Goal: Transaction & Acquisition: Purchase product/service

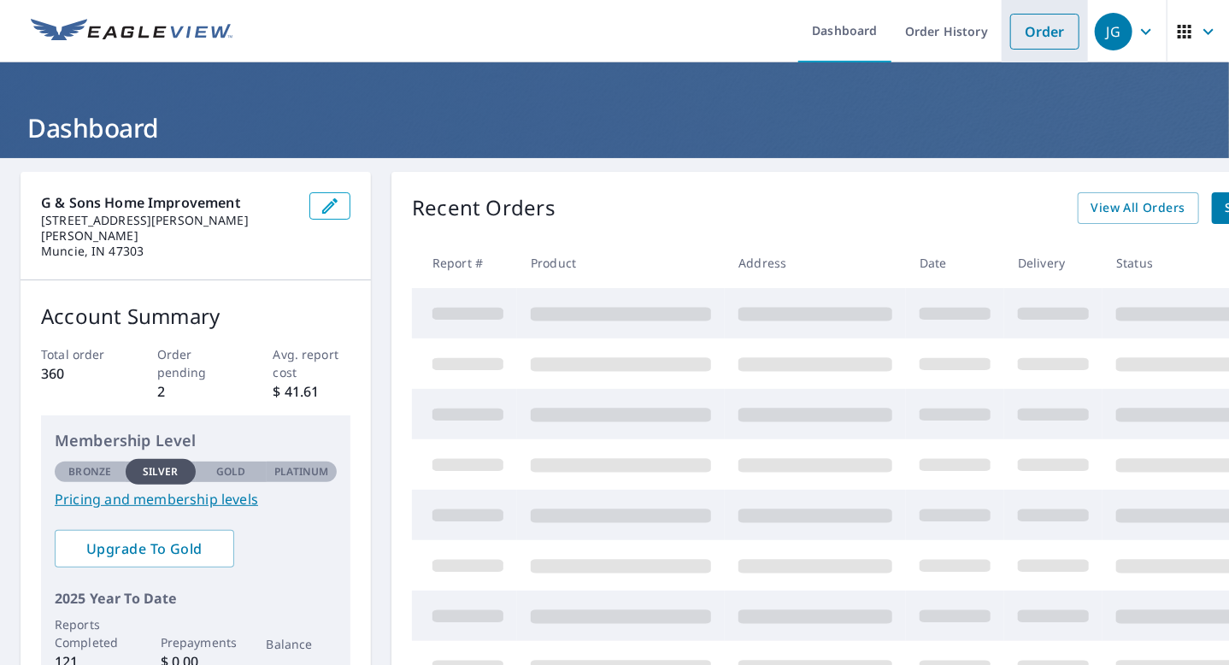
click at [1036, 33] on link "Order" at bounding box center [1044, 32] width 69 height 36
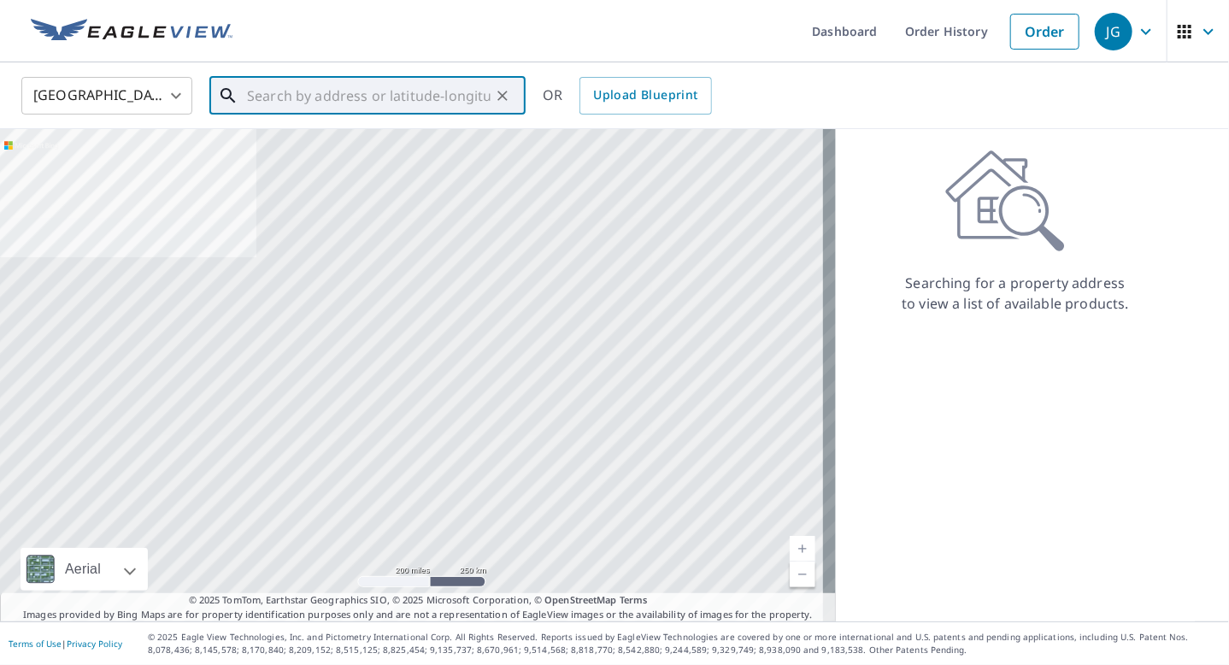
click at [290, 97] on input "text" at bounding box center [369, 96] width 244 height 48
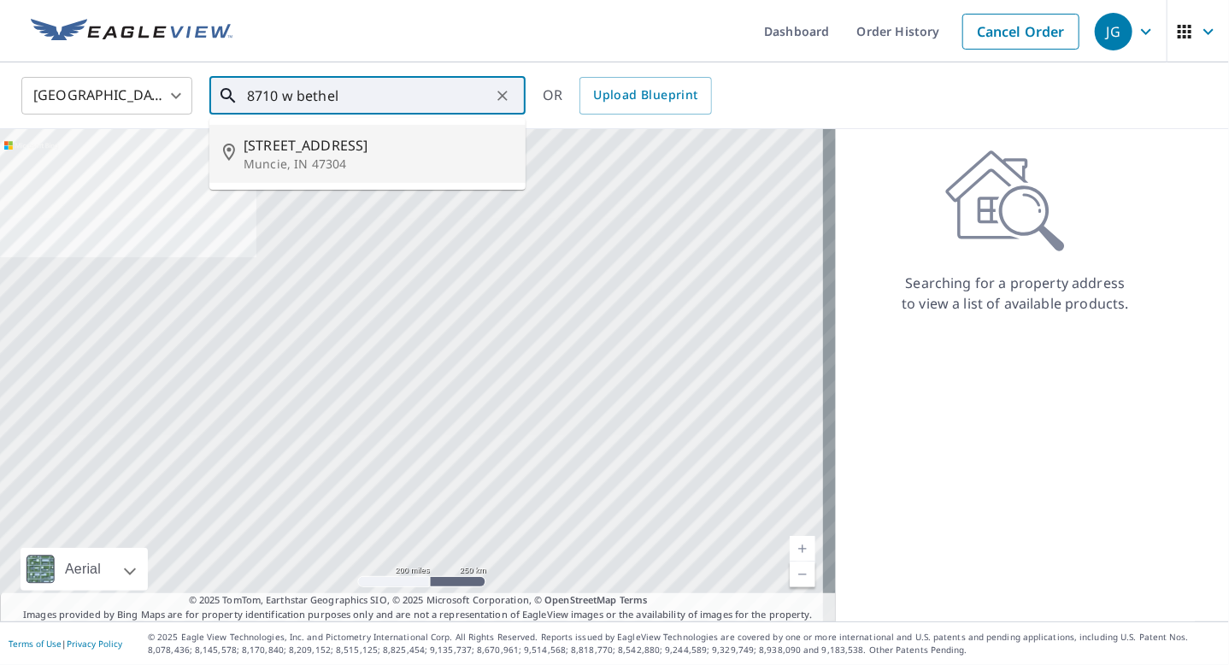
click at [255, 148] on span "[STREET_ADDRESS]" at bounding box center [378, 145] width 268 height 21
type input "[STREET_ADDRESS]"
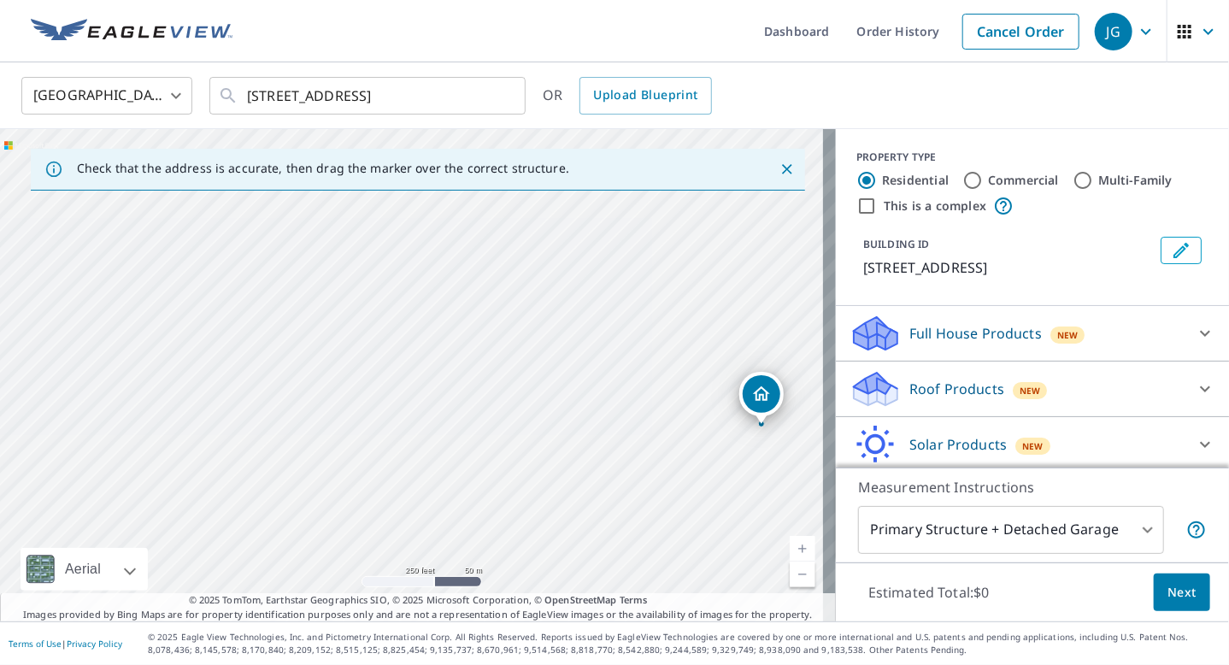
drag, startPoint x: 510, startPoint y: 517, endPoint x: 644, endPoint y: 444, distance: 152.5
click at [784, 490] on div "[STREET_ADDRESS]" at bounding box center [418, 375] width 836 height 492
drag, startPoint x: 346, startPoint y: 338, endPoint x: 39, endPoint y: 66, distance: 410.3
click at [40, 65] on div "[GEOGRAPHIC_DATA] US ​ [STREET_ADDRESS] ​ OR Upload Blueprint Check that the ad…" at bounding box center [614, 341] width 1229 height 559
drag, startPoint x: 568, startPoint y: 338, endPoint x: 253, endPoint y: 214, distance: 338.4
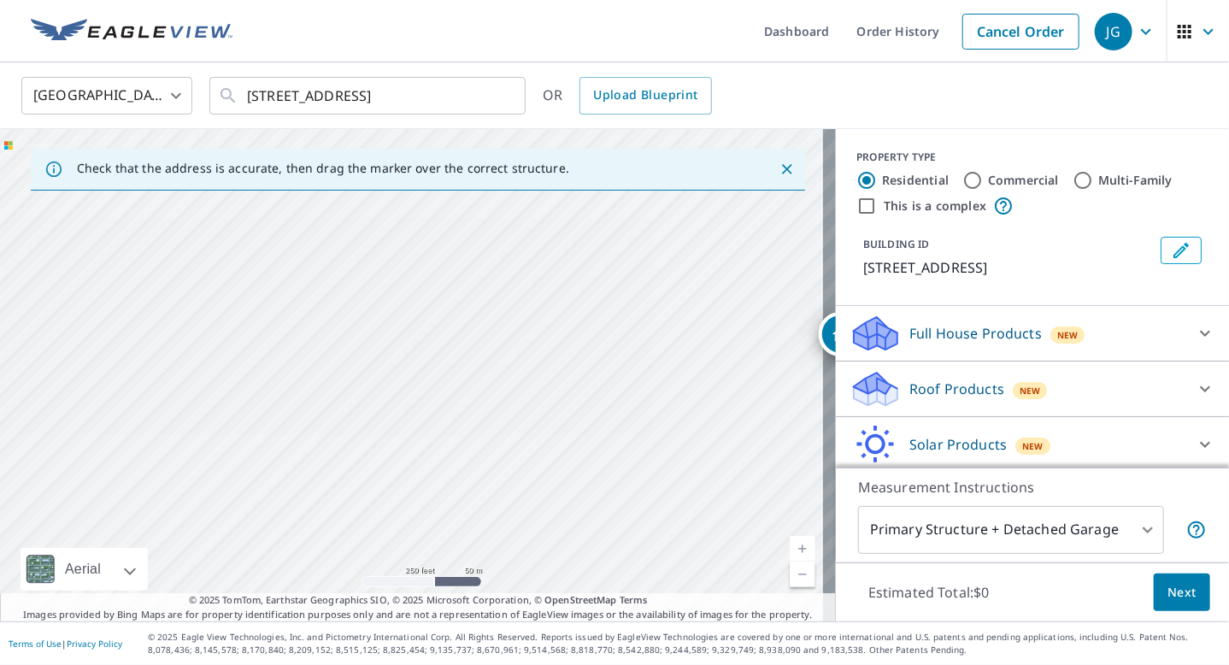
click at [265, 219] on div "[STREET_ADDRESS]" at bounding box center [418, 375] width 836 height 492
drag, startPoint x: 569, startPoint y: 378, endPoint x: 14, endPoint y: 140, distance: 604.1
click at [14, 140] on div "[STREET_ADDRESS]" at bounding box center [418, 375] width 836 height 492
drag, startPoint x: 484, startPoint y: 311, endPoint x: 150, endPoint y: 220, distance: 345.5
click at [150, 219] on div "[STREET_ADDRESS]" at bounding box center [418, 375] width 836 height 492
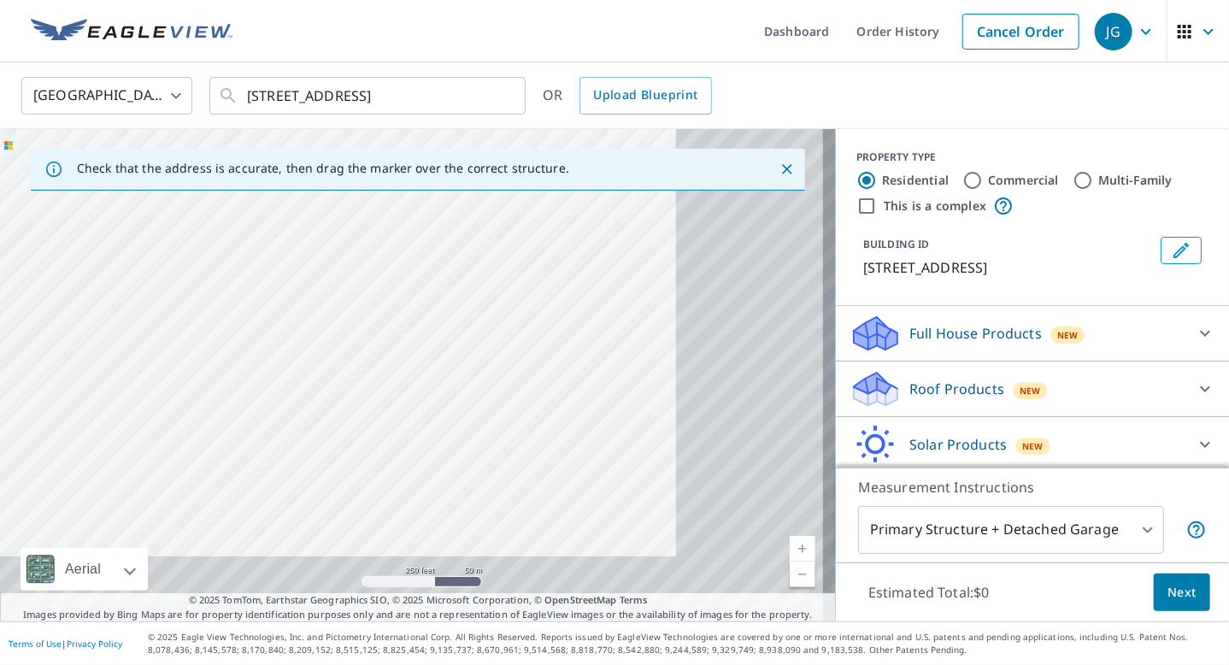
drag, startPoint x: 465, startPoint y: 338, endPoint x: 65, endPoint y: 187, distance: 427.2
click at [65, 187] on div "Check that the address is accurate, then drag the marker over the correct struc…" at bounding box center [418, 375] width 836 height 492
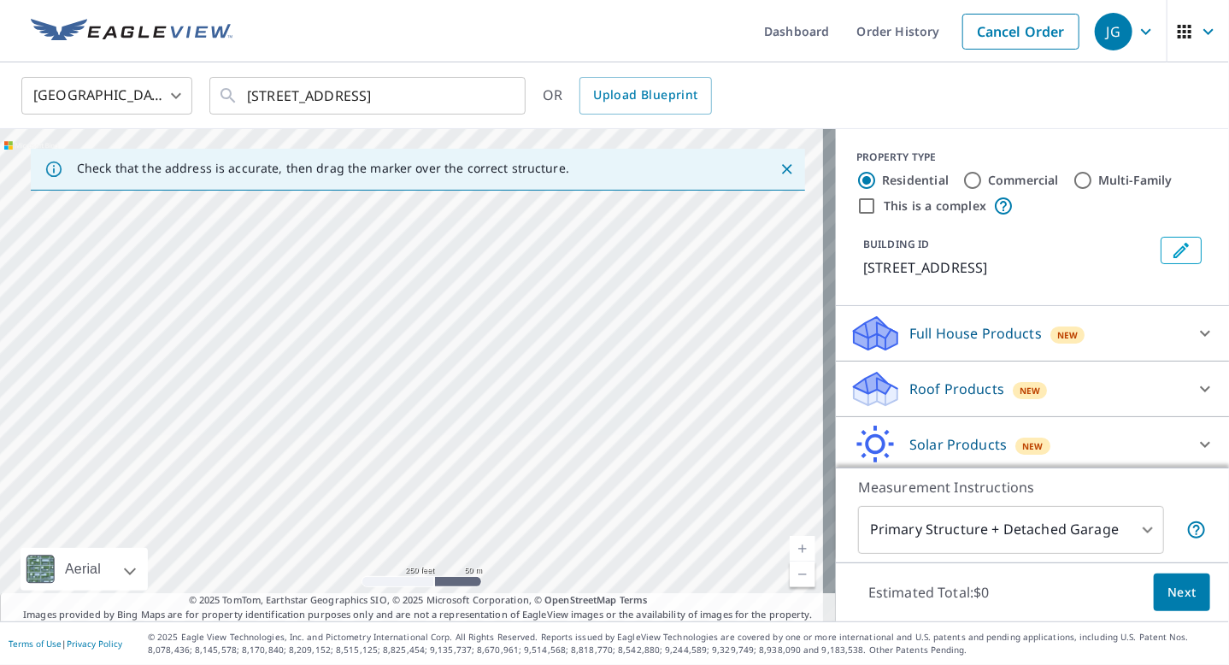
drag, startPoint x: 416, startPoint y: 354, endPoint x: 0, endPoint y: -9, distance: 552.3
click at [0, 0] on html "JG JG Dashboard Order History Cancel Order JG [GEOGRAPHIC_DATA] US ​ [STREET_AD…" at bounding box center [614, 332] width 1229 height 665
drag, startPoint x: 637, startPoint y: 356, endPoint x: 1029, endPoint y: 574, distance: 447.9
click at [1025, 572] on div "Check that the address is accurate, then drag the marker over the correct struc…" at bounding box center [614, 375] width 1229 height 492
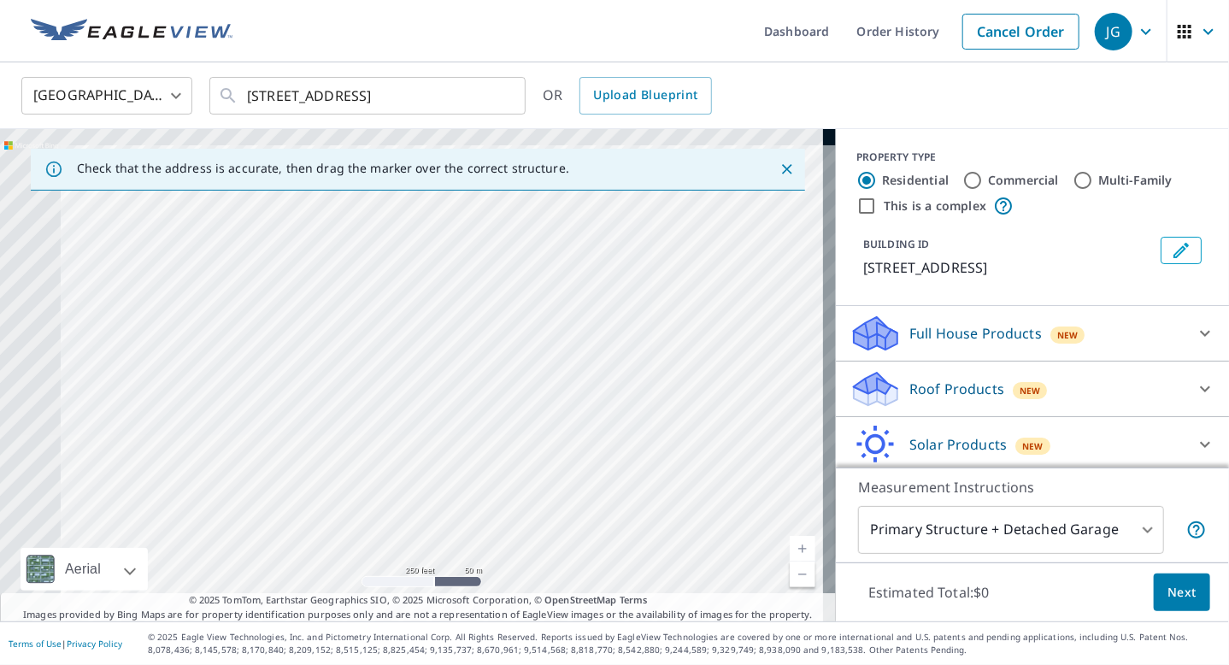
drag, startPoint x: 452, startPoint y: 298, endPoint x: 885, endPoint y: 584, distance: 519.2
click at [885, 585] on div "Check that the address is accurate, then drag the marker over the correct struc…" at bounding box center [614, 375] width 1229 height 492
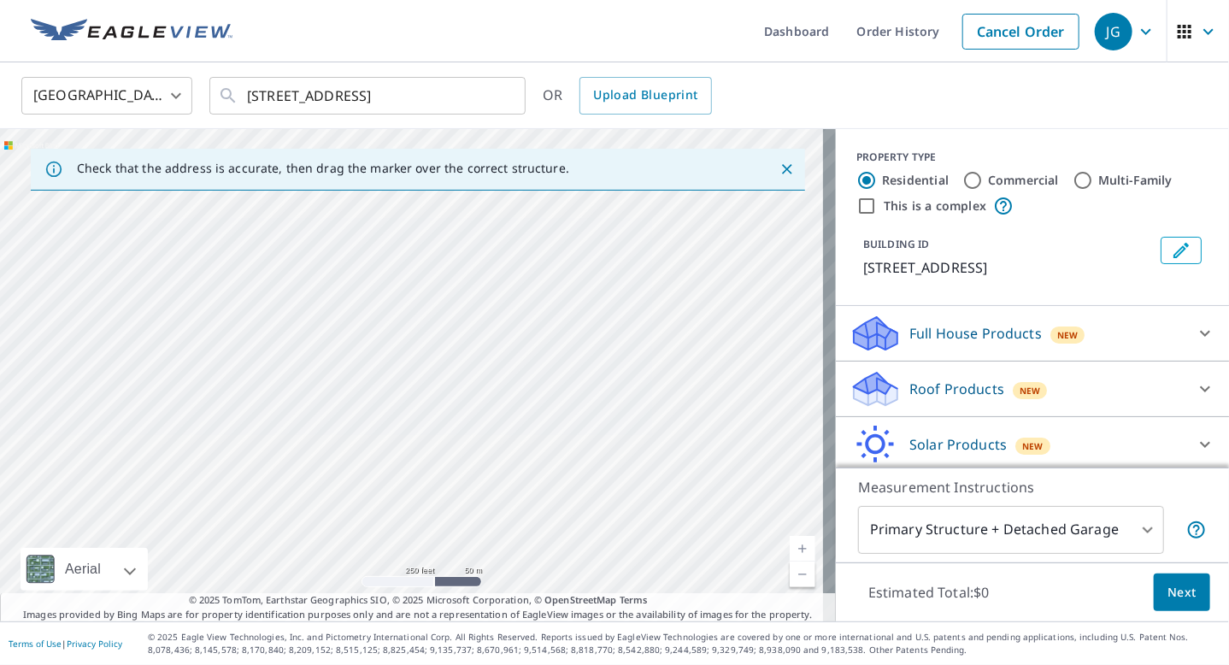
drag, startPoint x: 647, startPoint y: 496, endPoint x: 1023, endPoint y: 663, distance: 411.6
click at [1016, 663] on div "Dashboard Order History Cancel Order JG [GEOGRAPHIC_DATA] [GEOGRAPHIC_DATA] ​ […" at bounding box center [614, 332] width 1229 height 665
drag, startPoint x: 521, startPoint y: 404, endPoint x: 144, endPoint y: 208, distance: 425.7
click at [549, 467] on div "[STREET_ADDRESS]" at bounding box center [418, 375] width 836 height 492
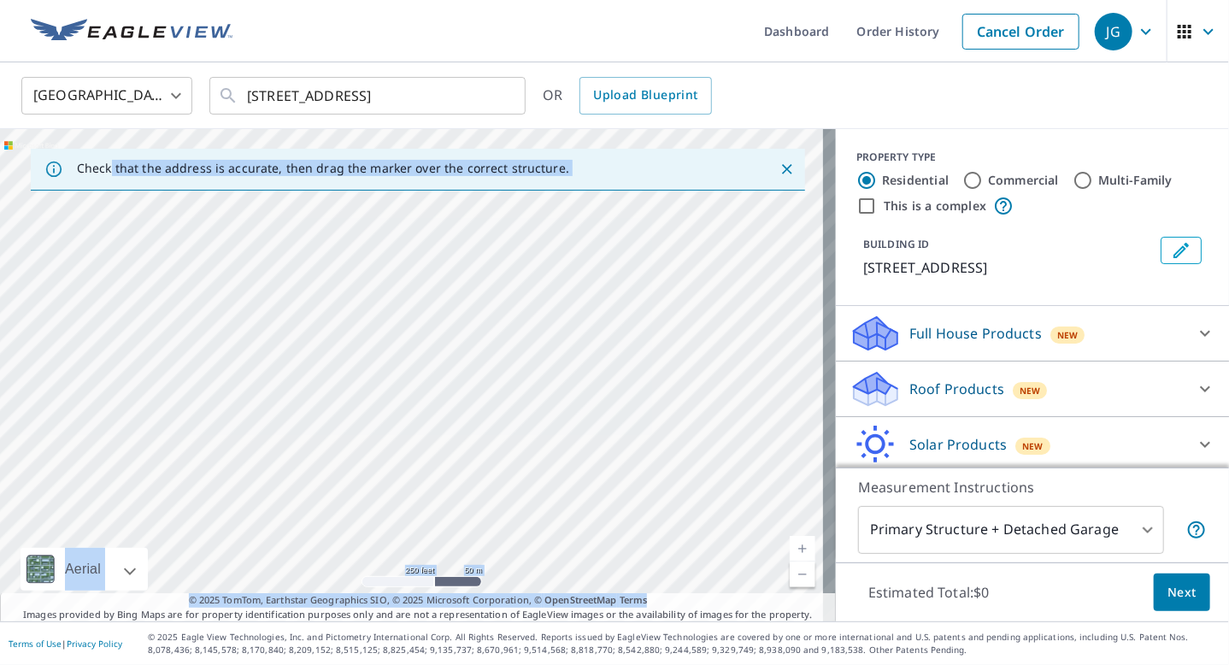
drag, startPoint x: 113, startPoint y: 165, endPoint x: 715, endPoint y: 606, distance: 746.5
click at [715, 606] on div "Check that the address is accurate, then drag the marker over the correct struc…" at bounding box center [418, 375] width 836 height 492
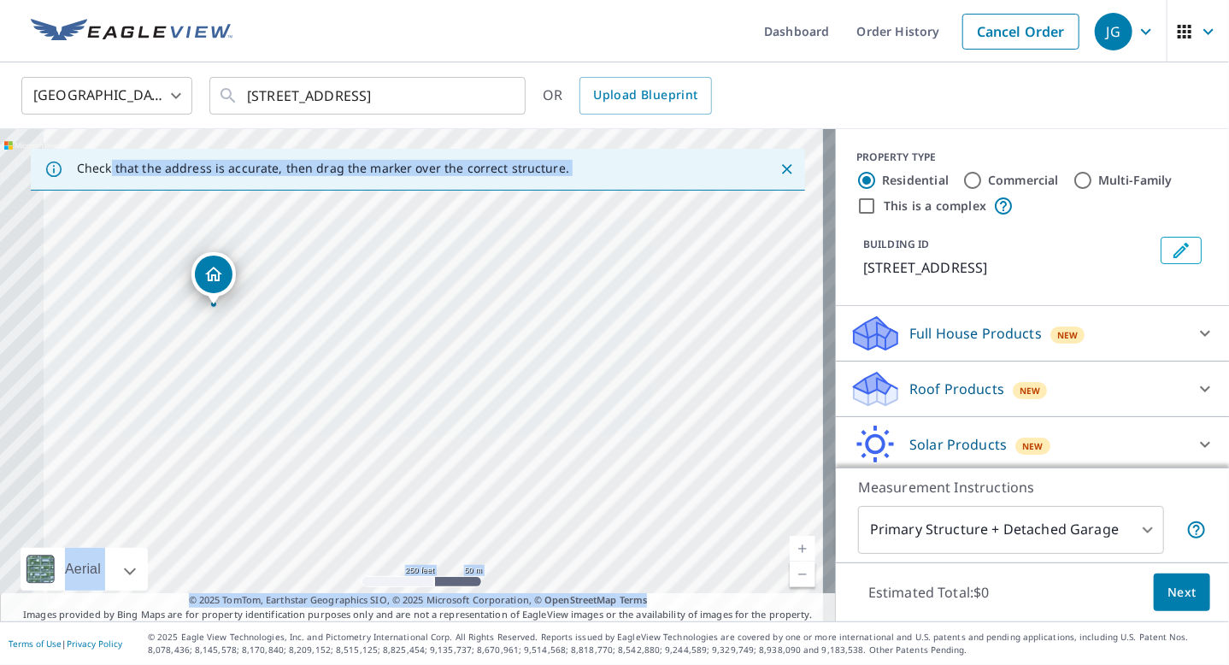
drag, startPoint x: 107, startPoint y: 234, endPoint x: 723, endPoint y: 534, distance: 685.2
click at [731, 534] on div "[STREET_ADDRESS]" at bounding box center [418, 375] width 836 height 492
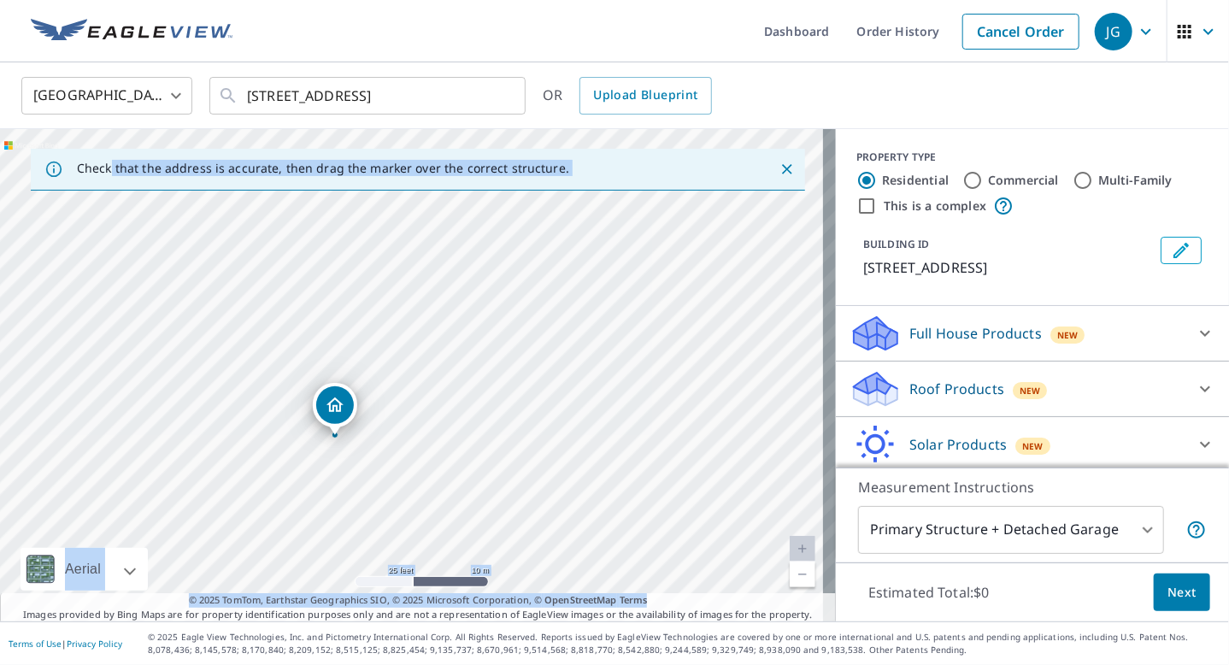
drag, startPoint x: 638, startPoint y: 367, endPoint x: 574, endPoint y: 535, distance: 180.1
click at [574, 535] on div "[STREET_ADDRESS]" at bounding box center [418, 375] width 836 height 492
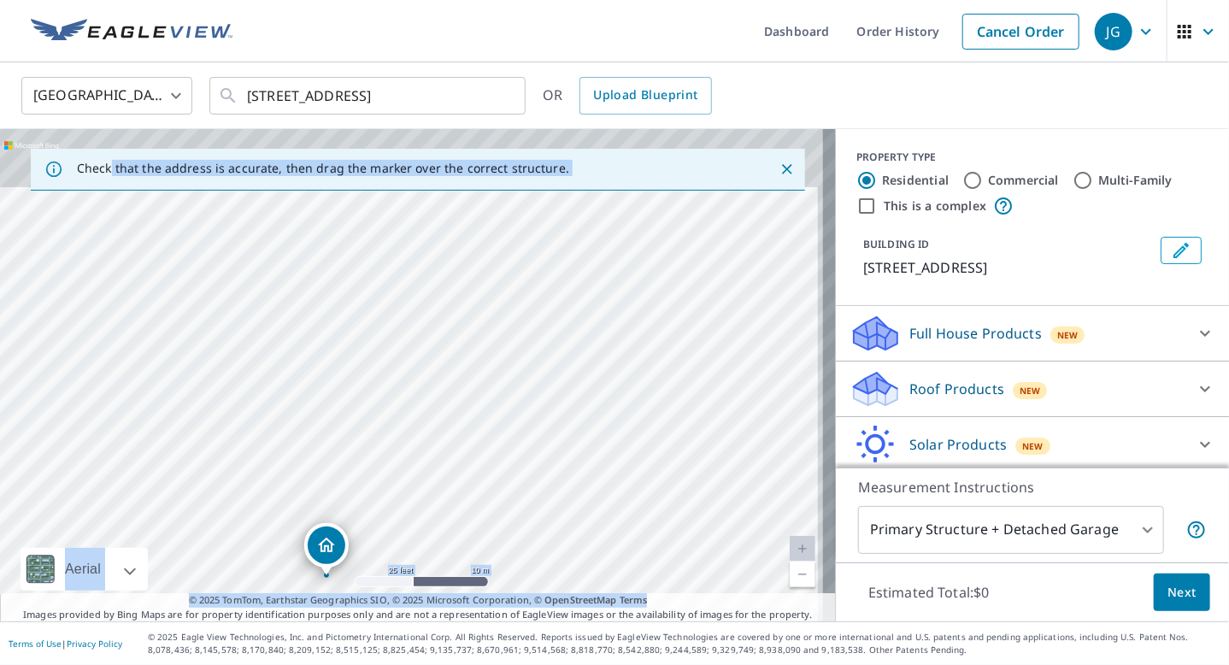
drag, startPoint x: 535, startPoint y: 250, endPoint x: 525, endPoint y: 387, distance: 137.1
click at [525, 387] on div "[STREET_ADDRESS]" at bounding box center [418, 375] width 836 height 492
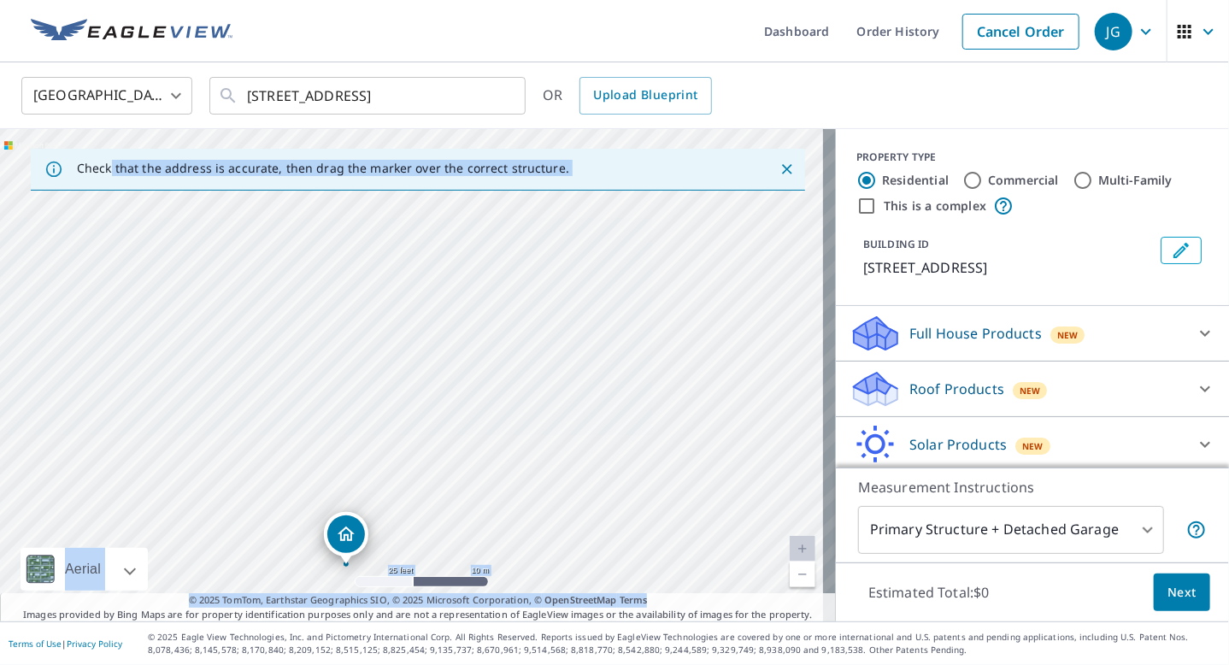
drag, startPoint x: 514, startPoint y: 259, endPoint x: 525, endPoint y: 236, distance: 25.2
click at [519, 224] on div "[STREET_ADDRESS]" at bounding box center [418, 375] width 836 height 492
click at [662, 486] on div "[STREET_ADDRESS]" at bounding box center [418, 375] width 836 height 492
click at [1135, 380] on div "Roof Products New" at bounding box center [1016, 389] width 335 height 40
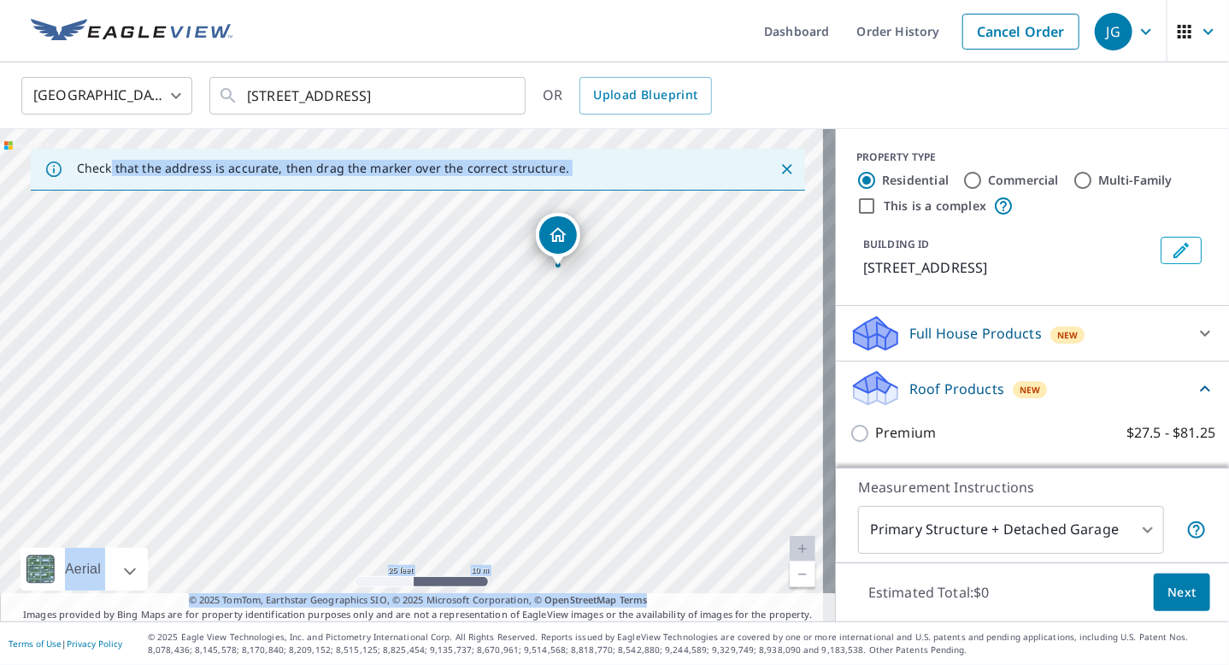
scroll to position [171, 0]
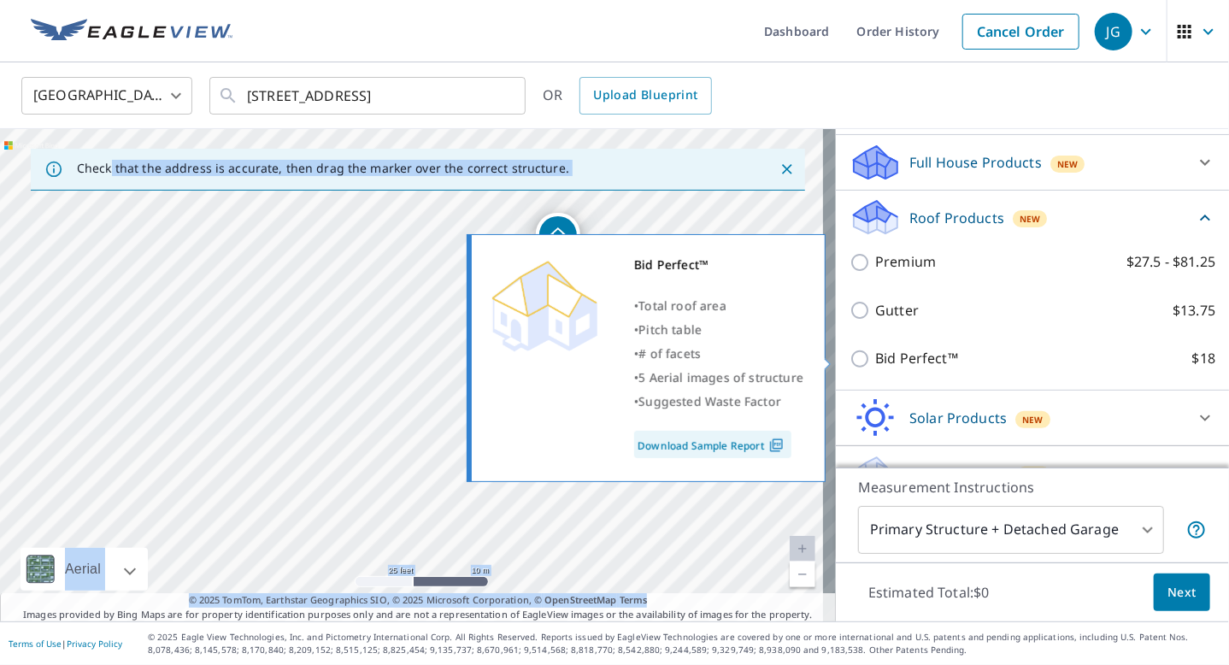
click at [849, 361] on input "Bid Perfect™ $18" at bounding box center [862, 359] width 26 height 21
checkbox input "true"
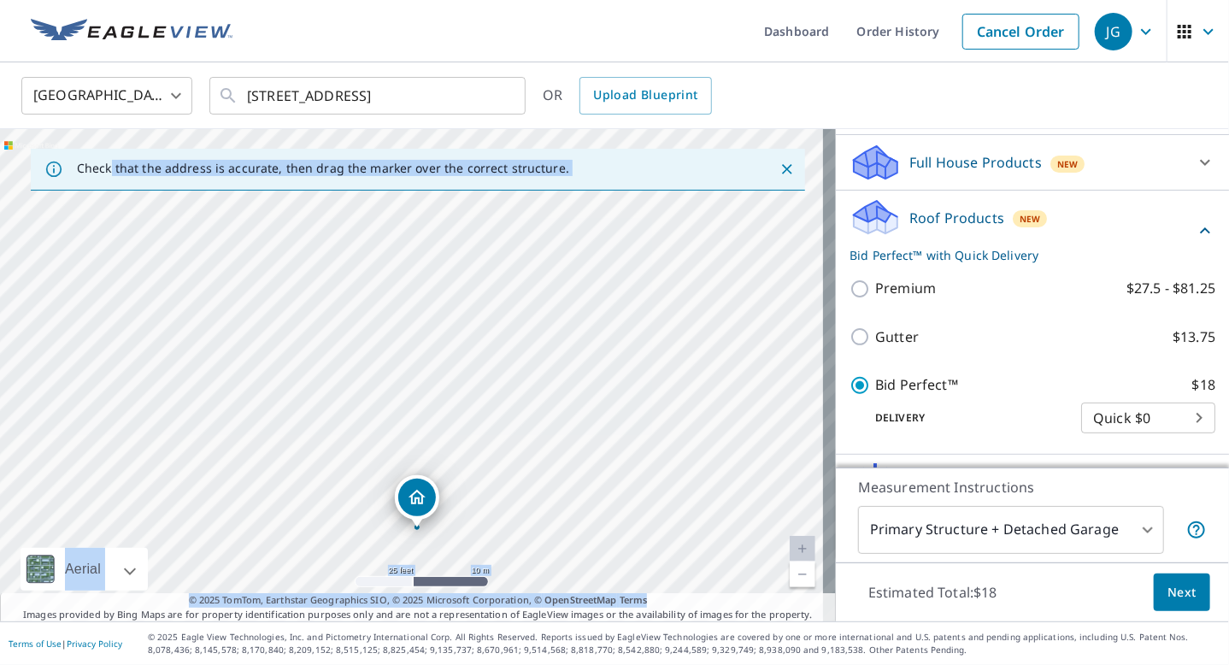
click at [1175, 592] on span "Next" at bounding box center [1181, 592] width 29 height 21
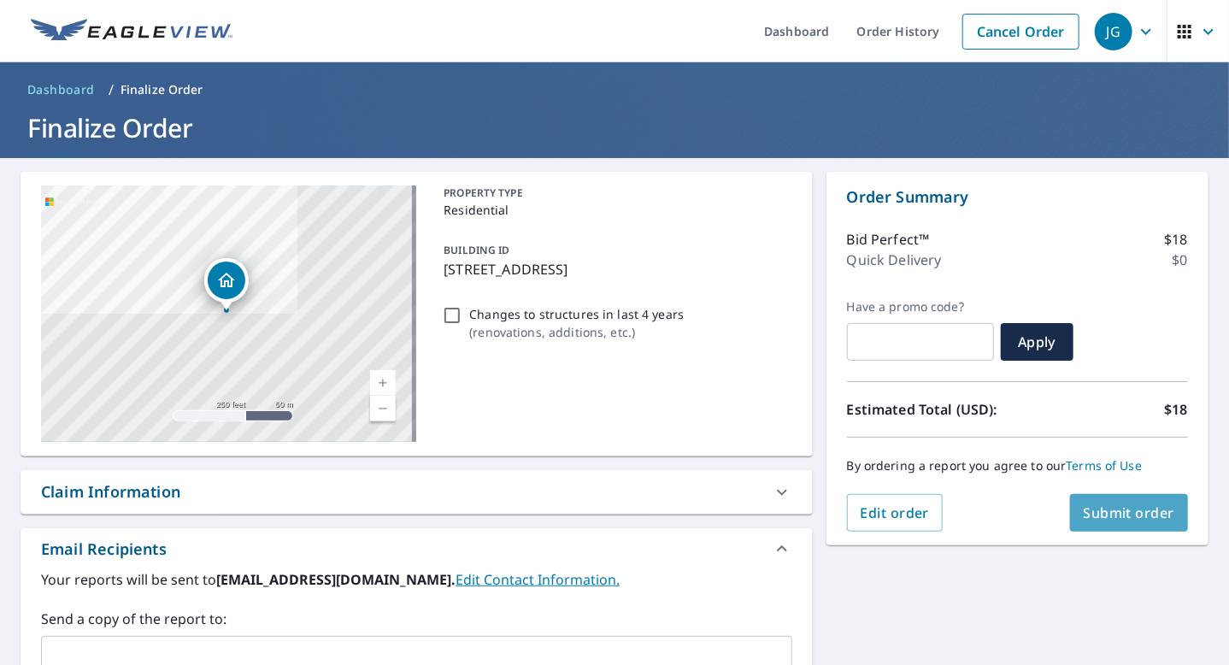
click at [1119, 517] on span "Submit order" at bounding box center [1128, 512] width 91 height 19
